Goal: Transaction & Acquisition: Purchase product/service

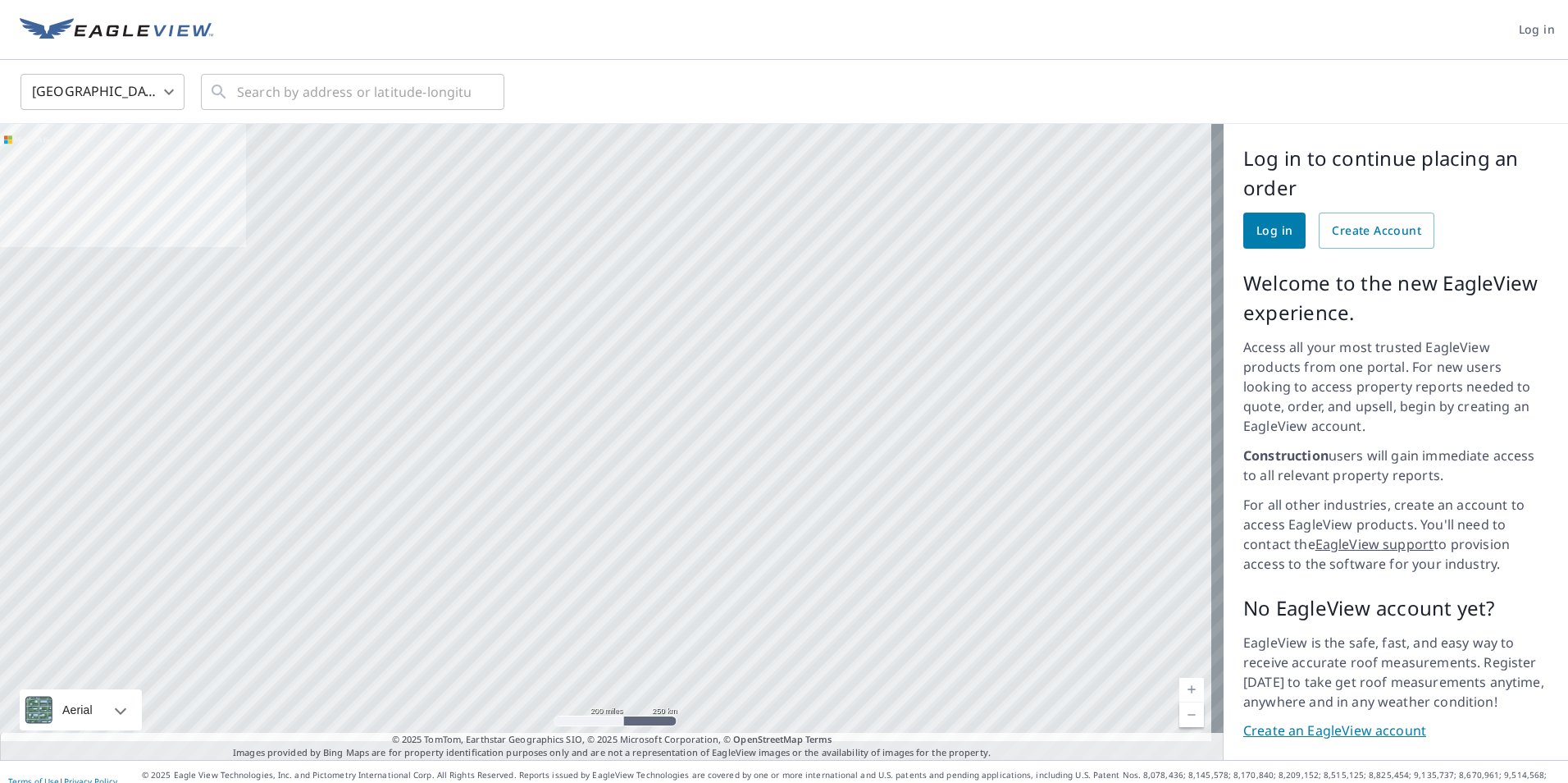
click at [1533, 25] on span "Log in" at bounding box center [1536, 30] width 36 height 21
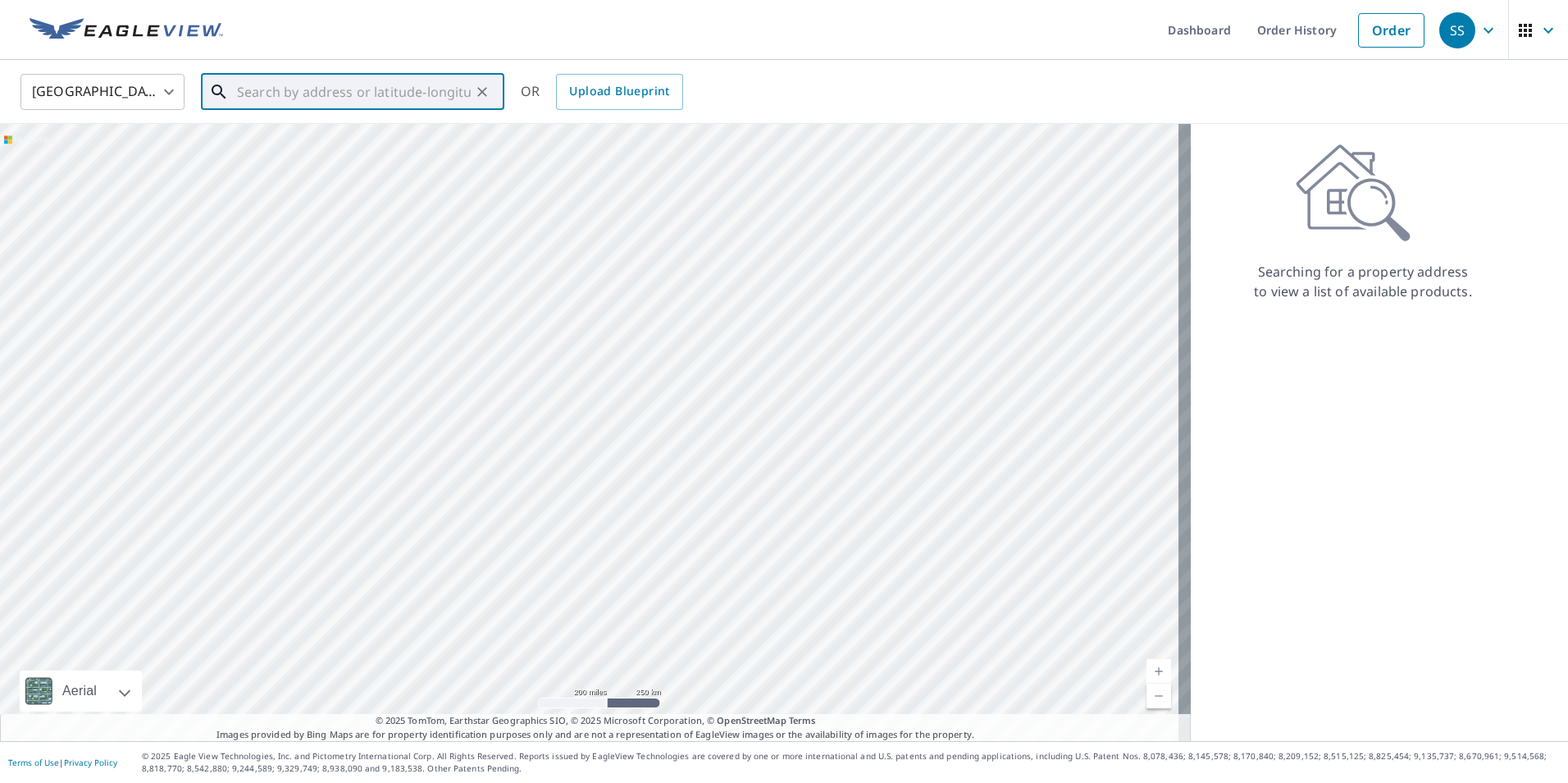
click at [270, 100] on input "text" at bounding box center [354, 92] width 233 height 46
click at [322, 148] on span "[STREET_ADDRESS]" at bounding box center [362, 140] width 257 height 20
type input "[STREET_ADDRESS]"
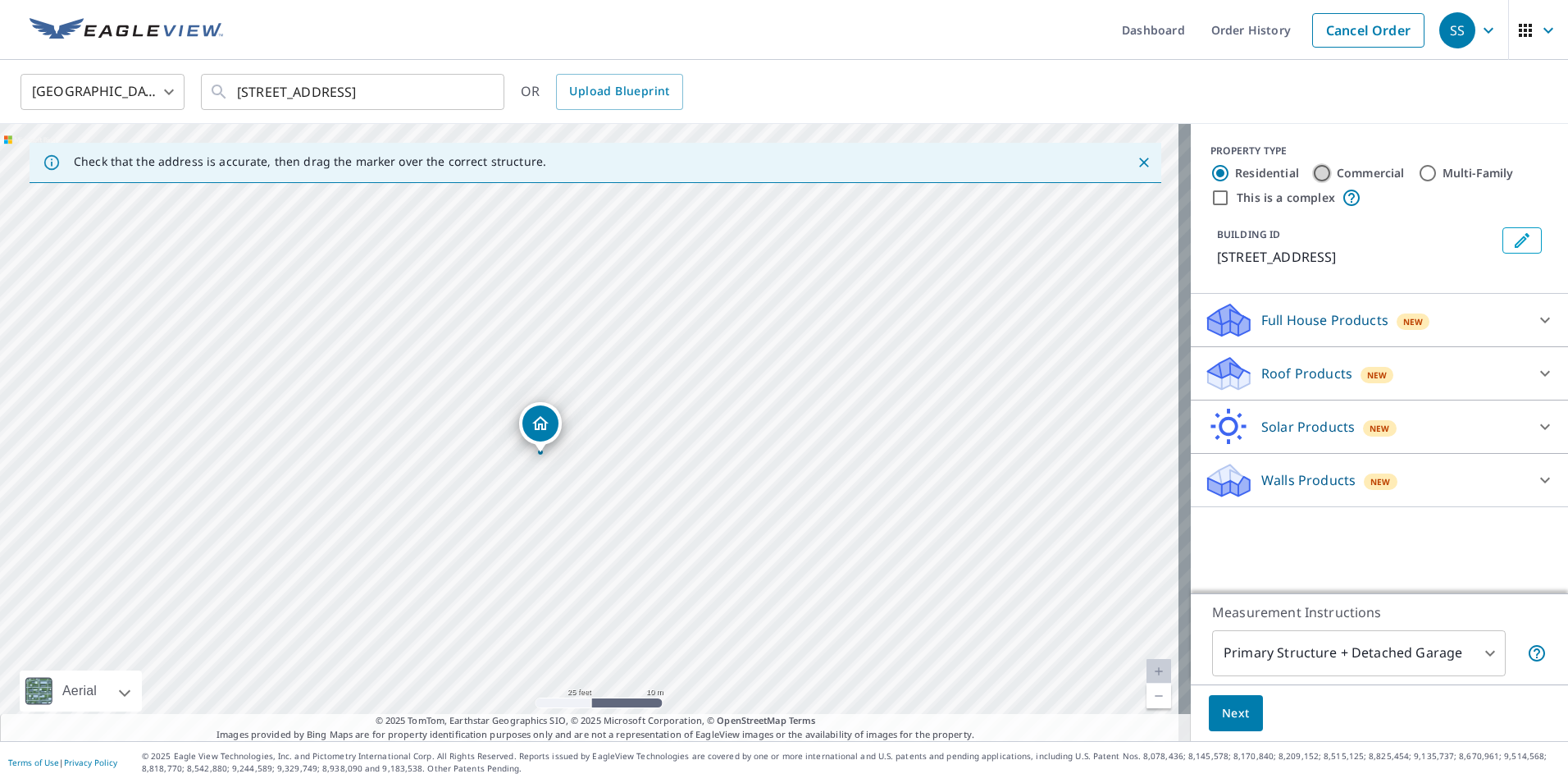
click at [1313, 171] on input "Commercial" at bounding box center [1322, 174] width 20 height 20
radio input "true"
type input "4"
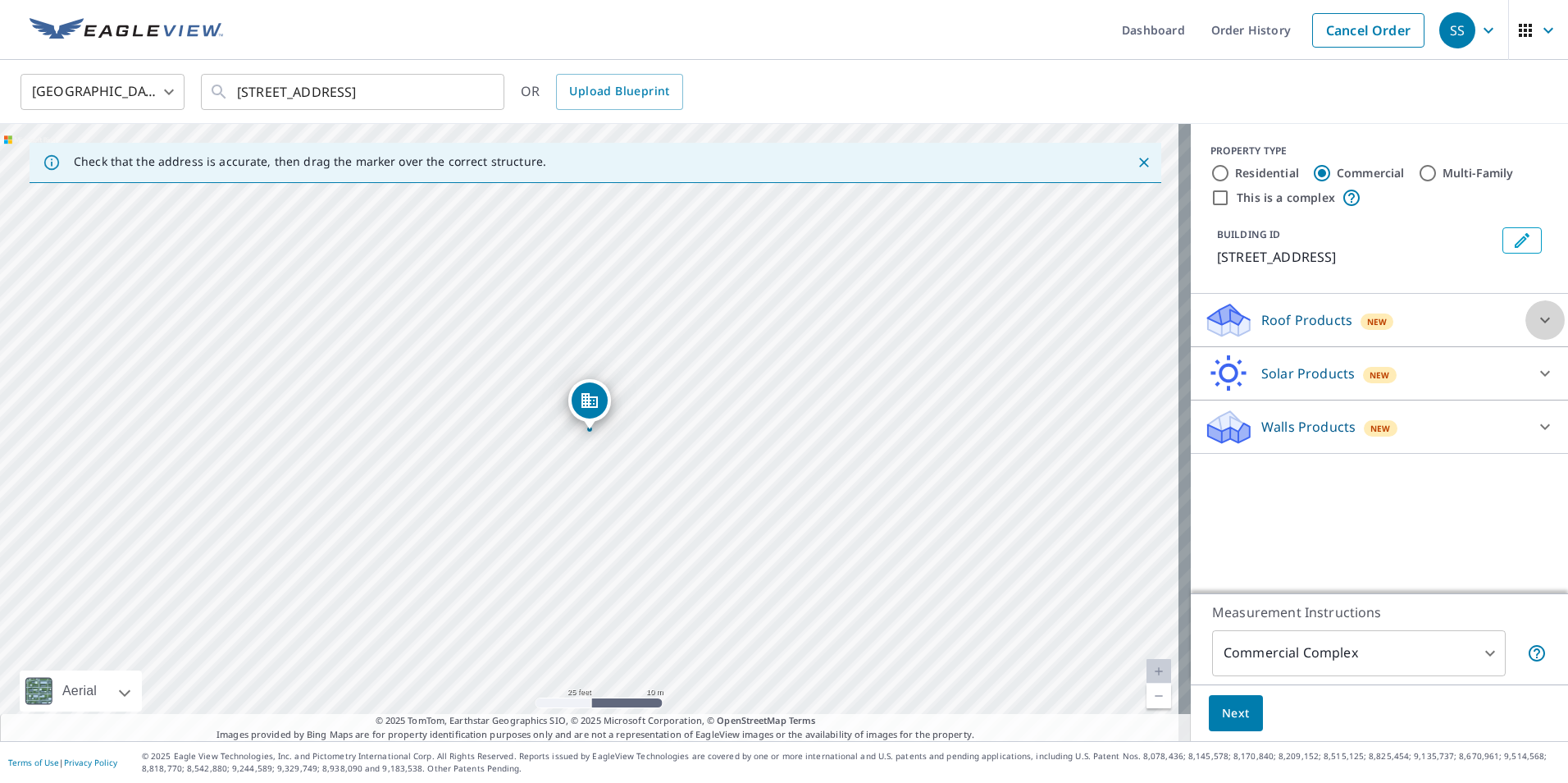
click at [1535, 313] on icon at bounding box center [1545, 320] width 20 height 20
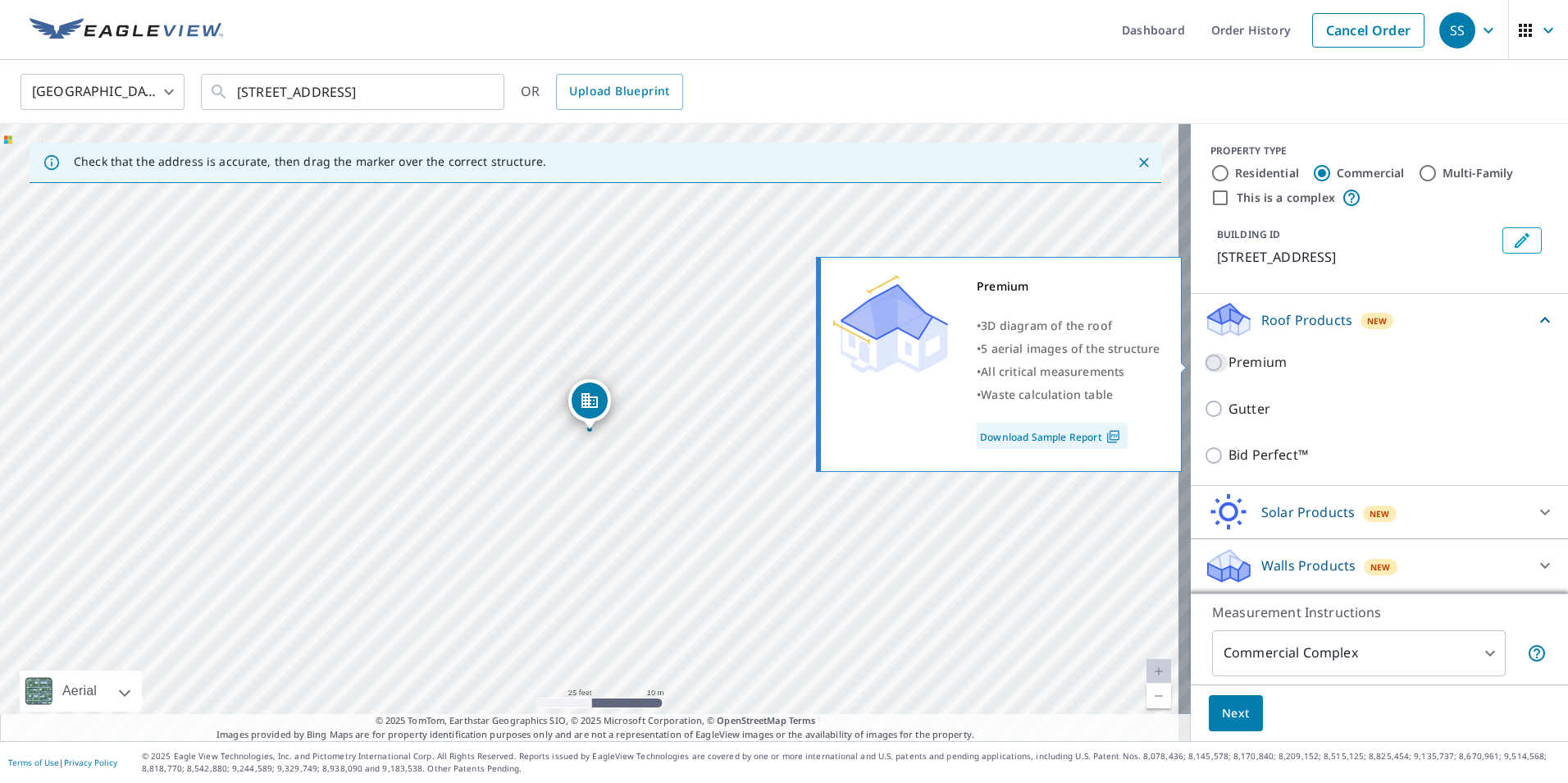
click at [1205, 363] on input "Premium" at bounding box center [1215, 363] width 25 height 20
checkbox input "true"
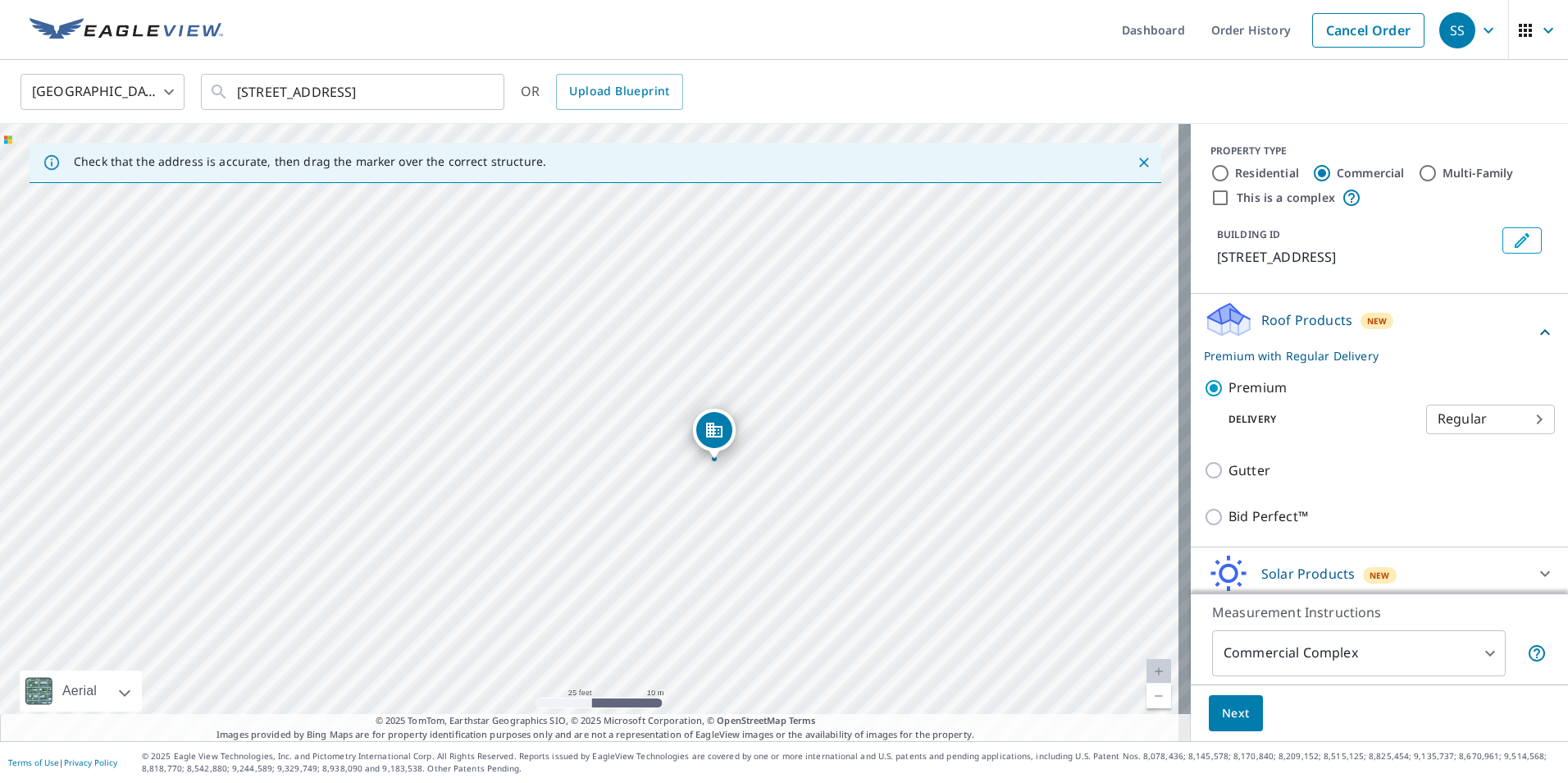
drag, startPoint x: 590, startPoint y: 396, endPoint x: 715, endPoint y: 426, distance: 128.5
drag, startPoint x: 589, startPoint y: 399, endPoint x: 455, endPoint y: 355, distance: 141.0
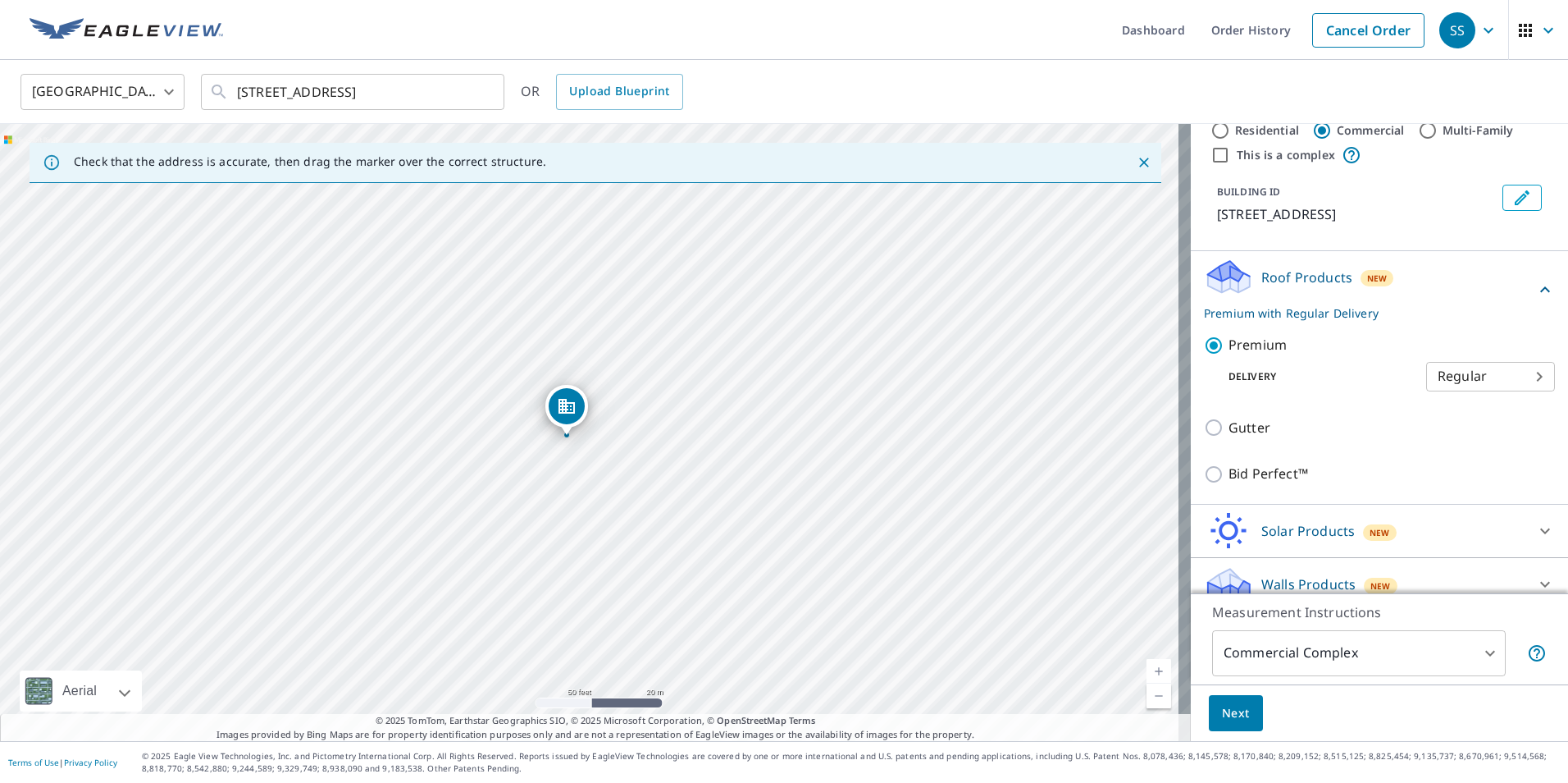
scroll to position [61, 0]
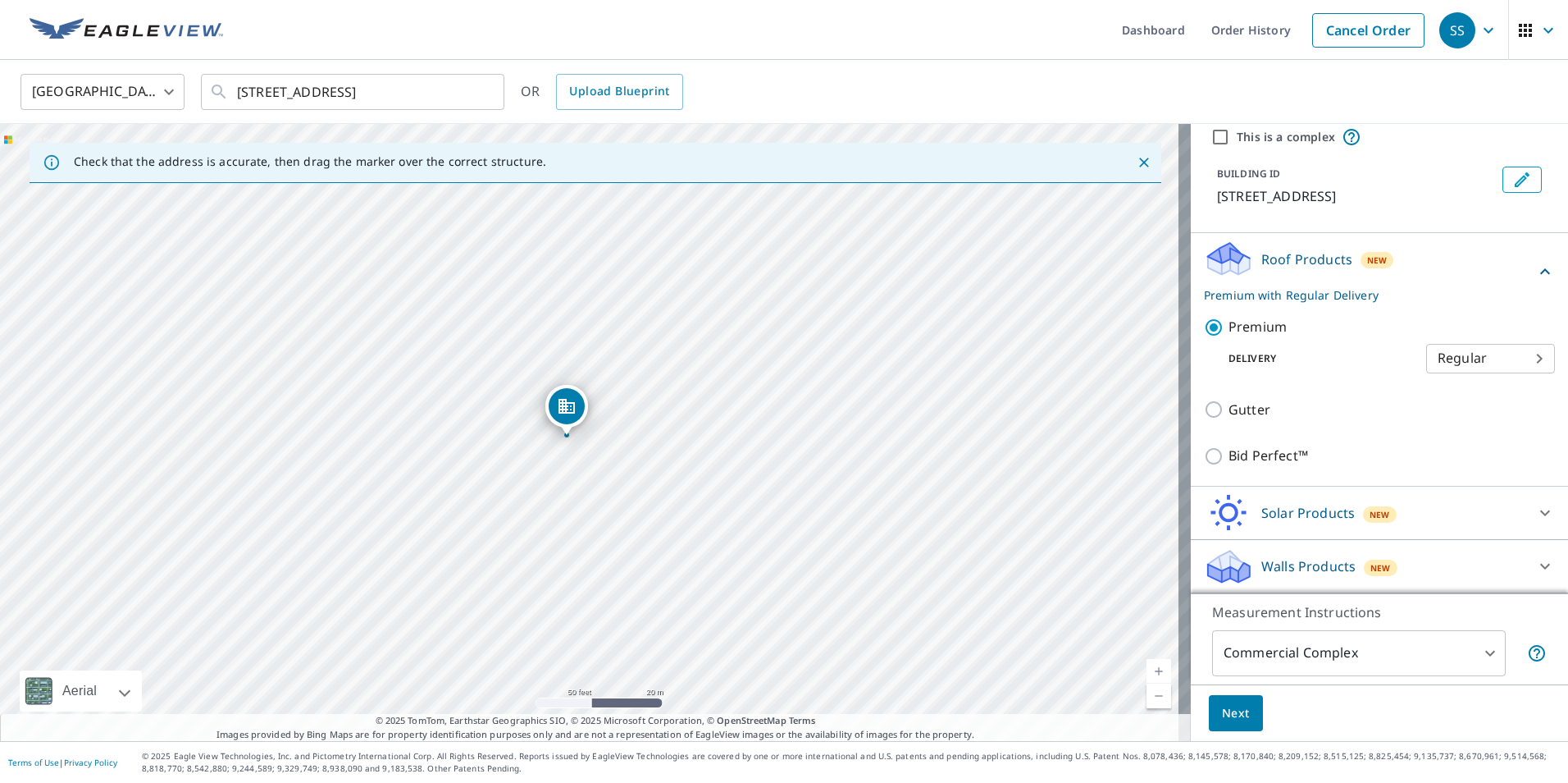
click at [1480, 654] on body "SS SS Dashboard Order History Cancel Order SS United States [GEOGRAPHIC_DATA] ​…" at bounding box center [784, 391] width 1568 height 783
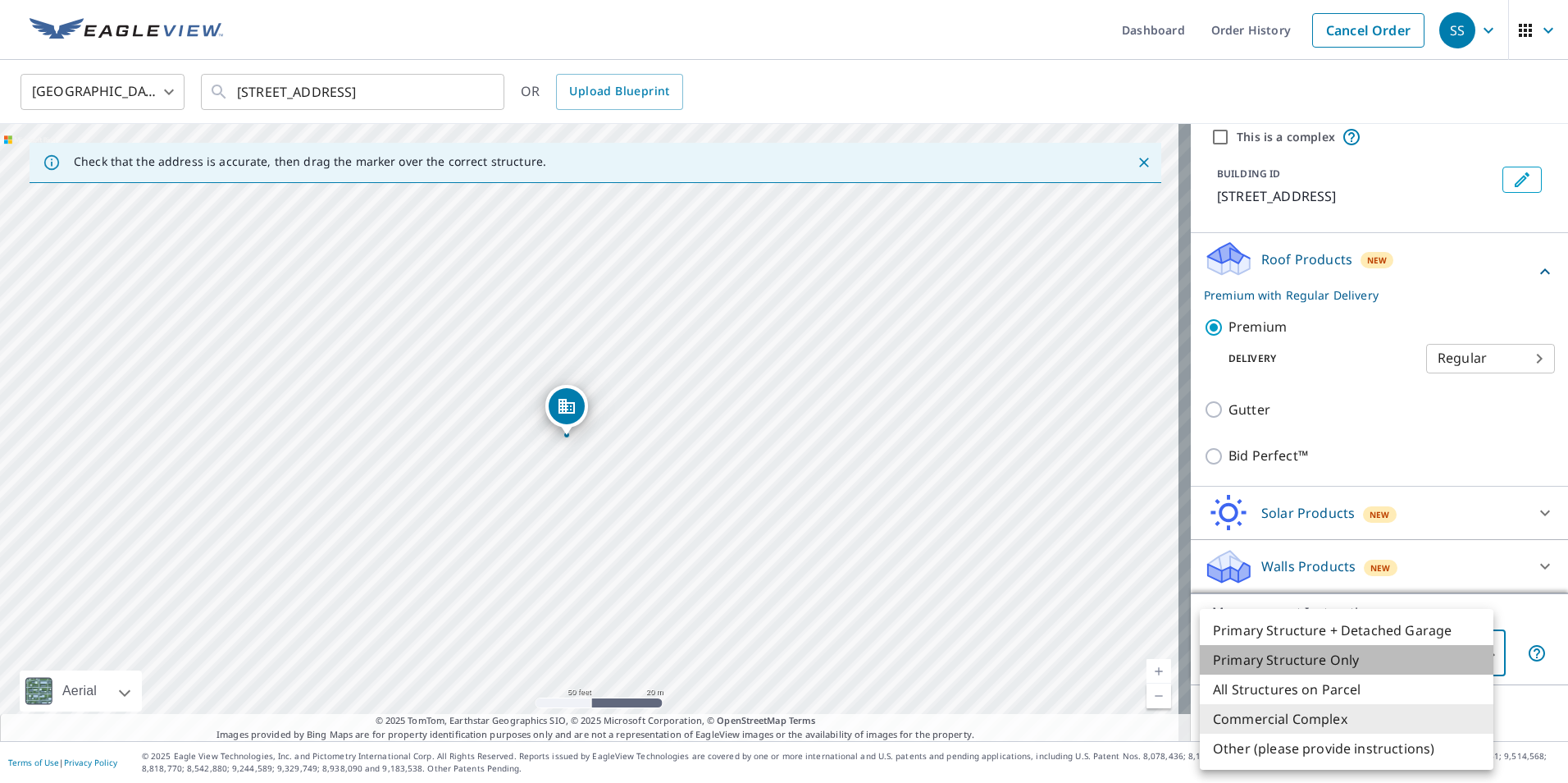
click at [1304, 654] on li "Primary Structure Only" at bounding box center [1346, 659] width 293 height 30
type input "2"
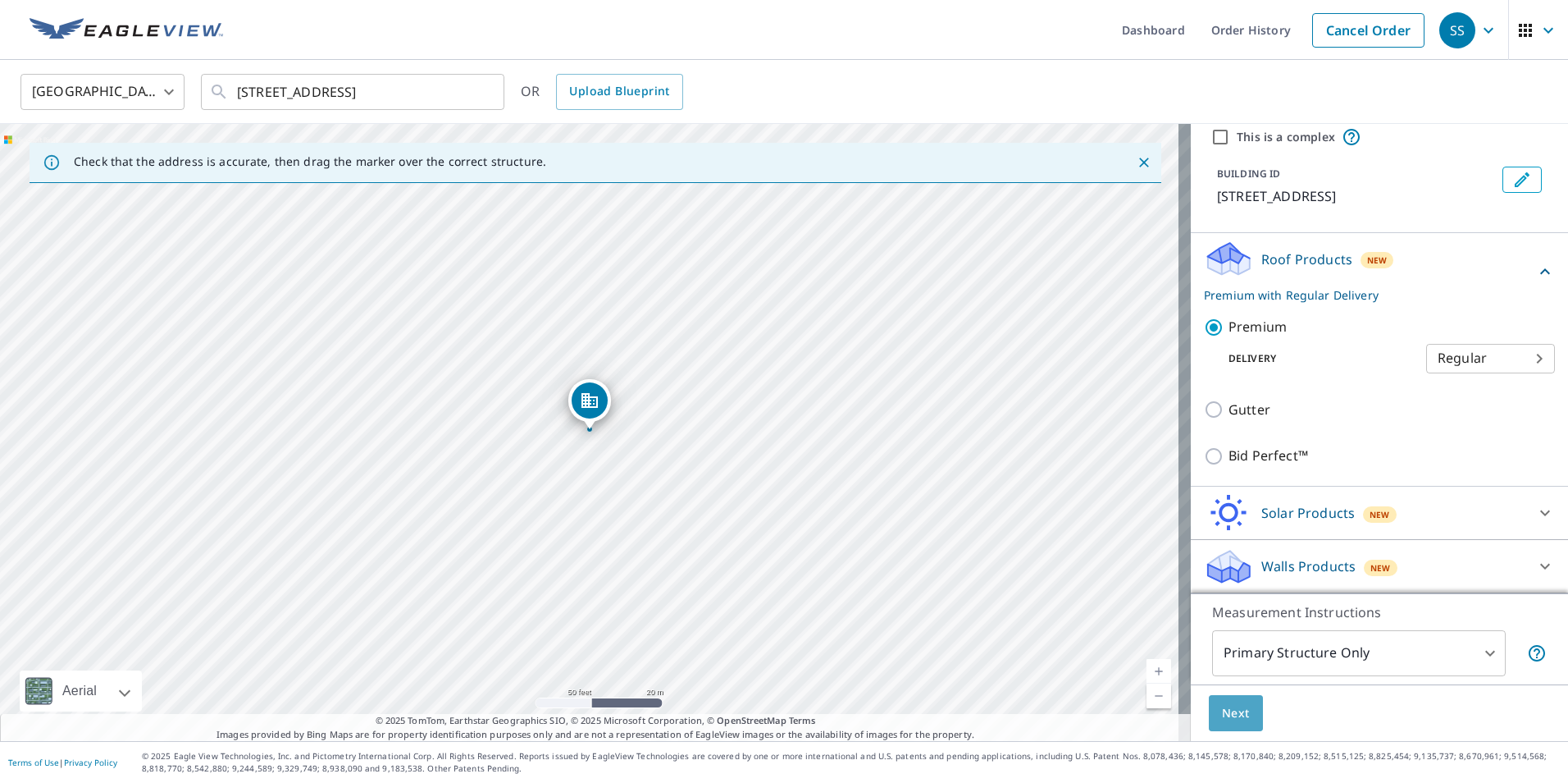
click at [1233, 707] on span "Next" at bounding box center [1235, 713] width 28 height 21
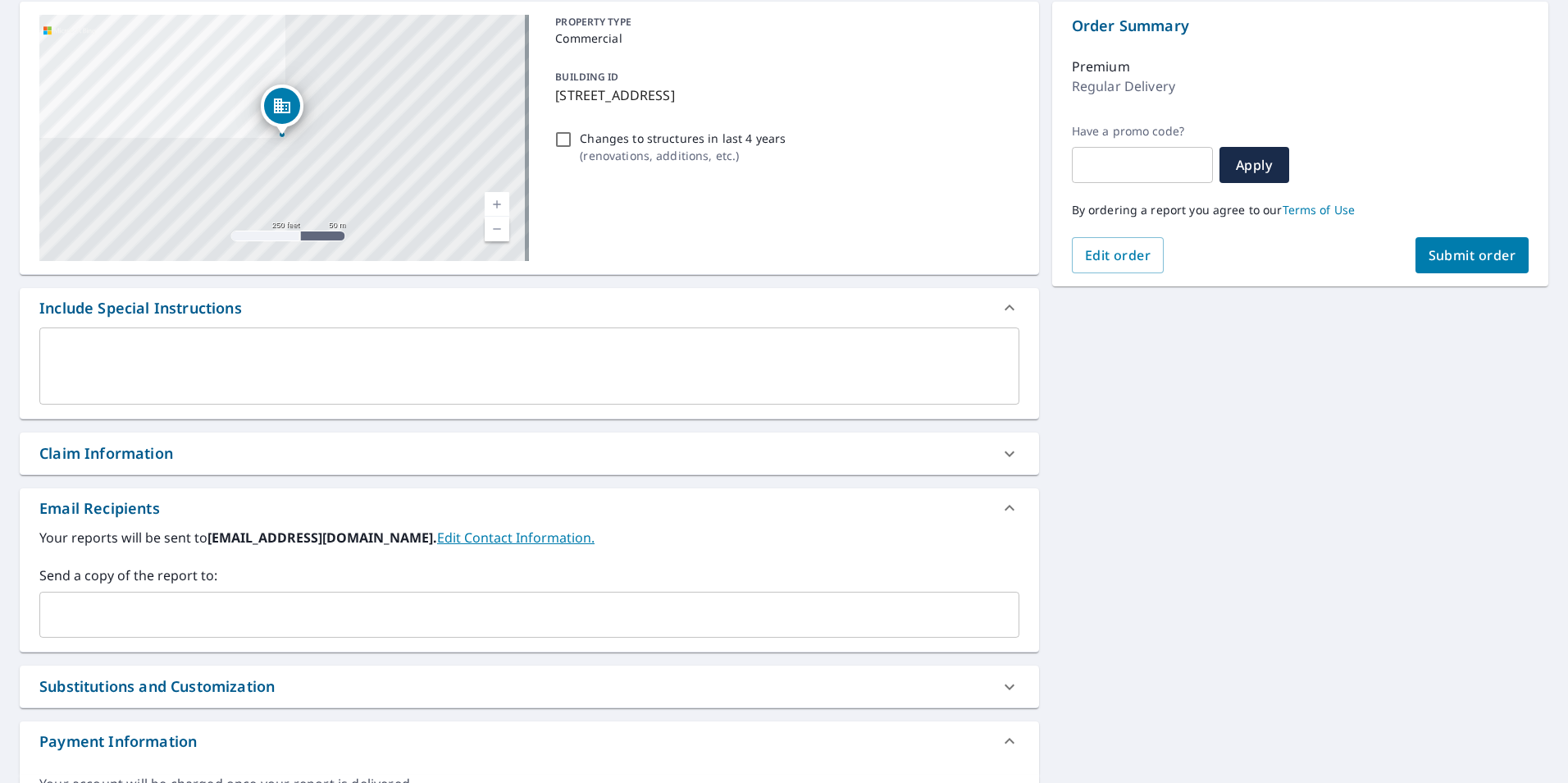
scroll to position [164, 0]
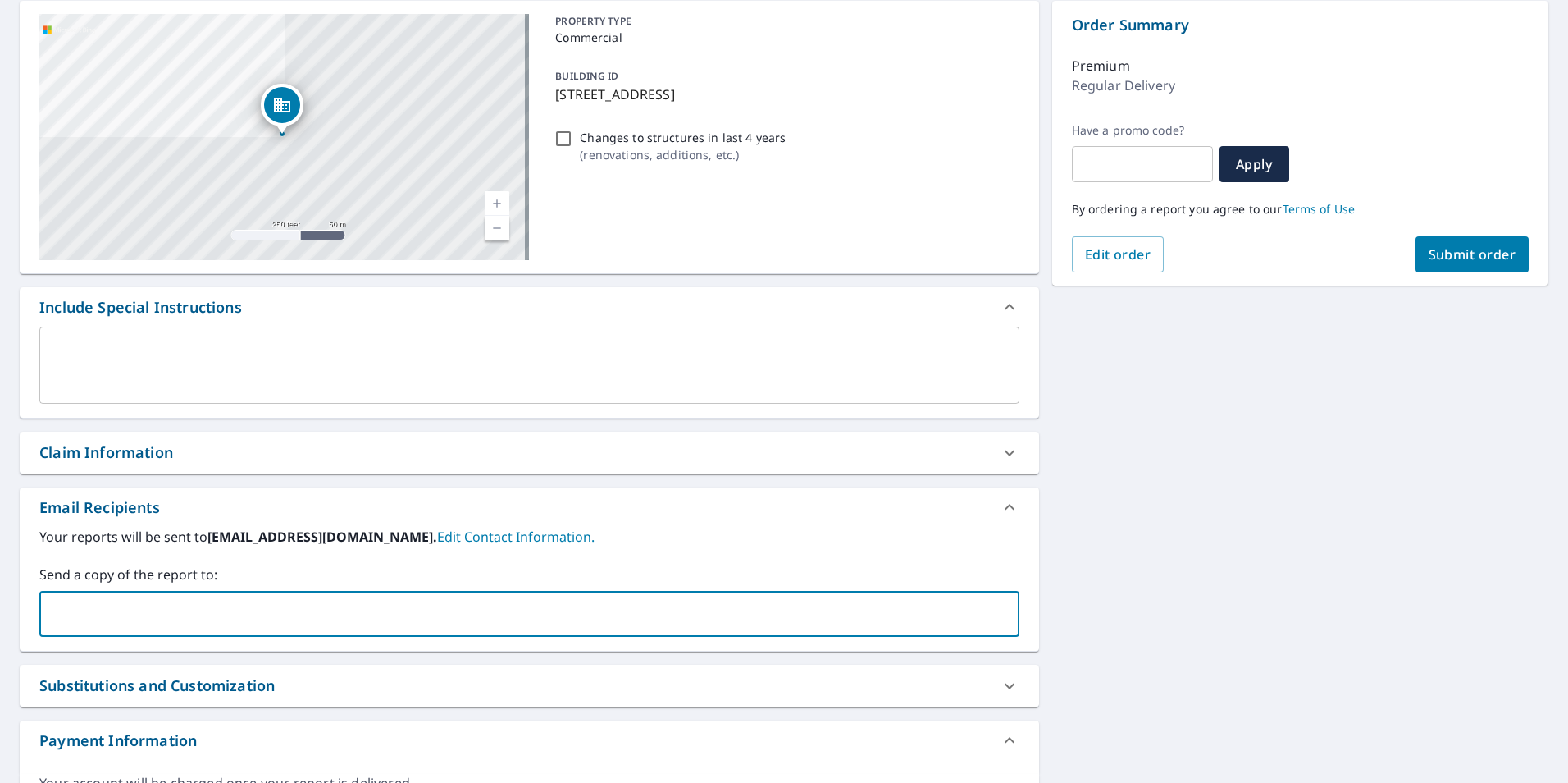
click at [85, 618] on input "text" at bounding box center [516, 613] width 940 height 31
type input "[EMAIL_ADDRESS][DOMAIN_NAME]"
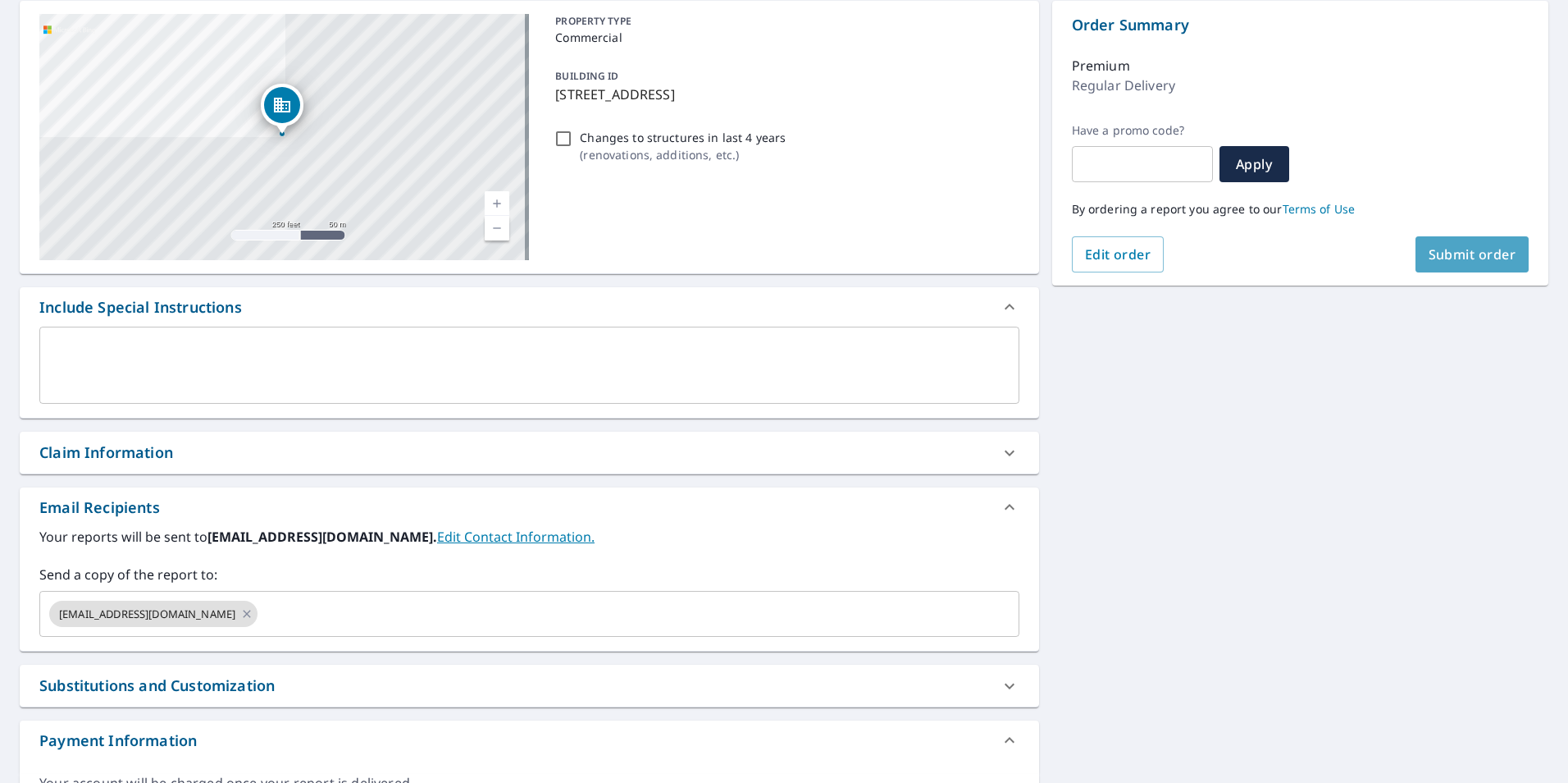
click at [1441, 253] on span "Submit order" at bounding box center [1472, 254] width 88 height 18
checkbox input "true"
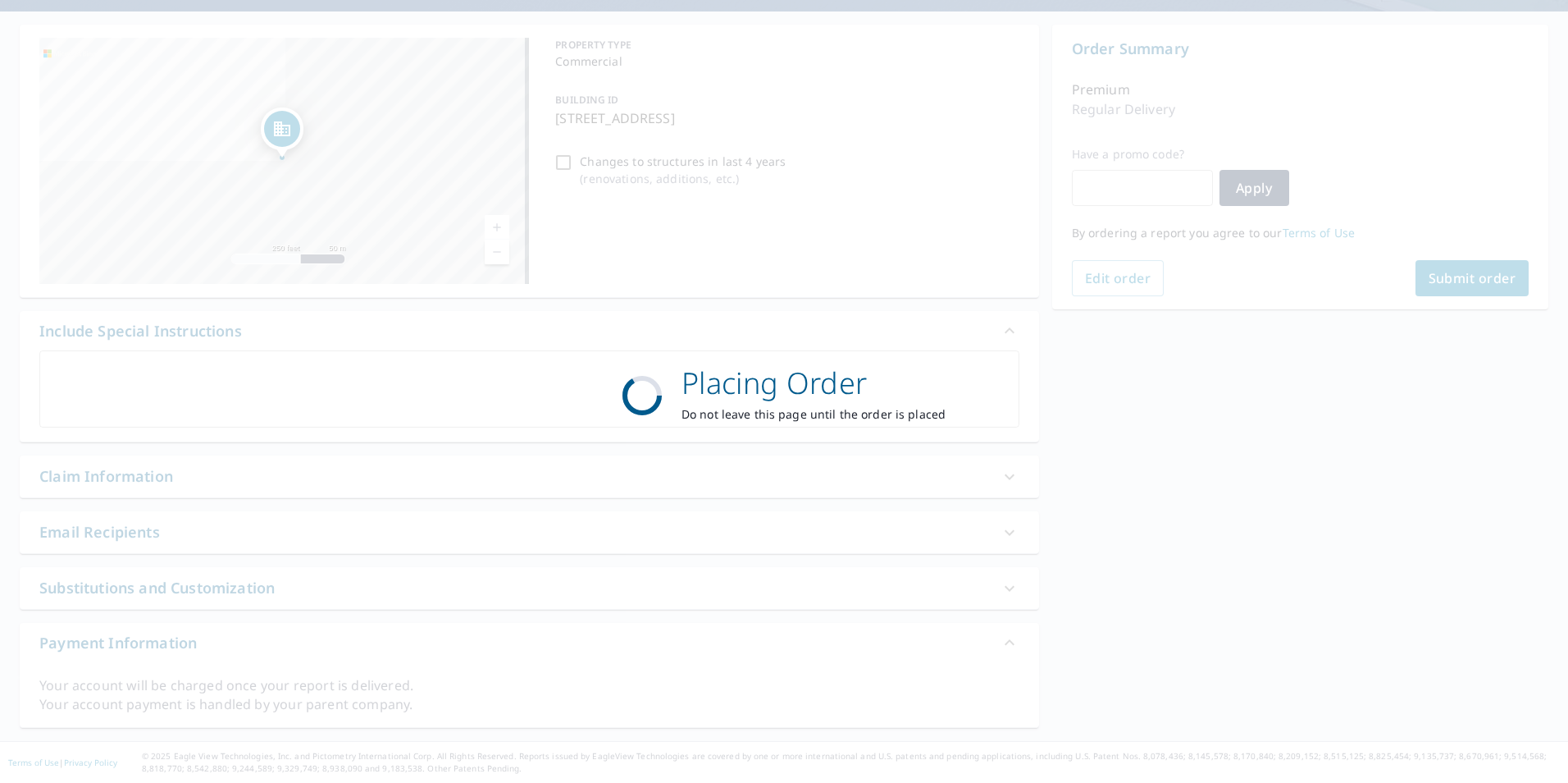
scroll to position [141, 0]
